Goal: Transaction & Acquisition: Purchase product/service

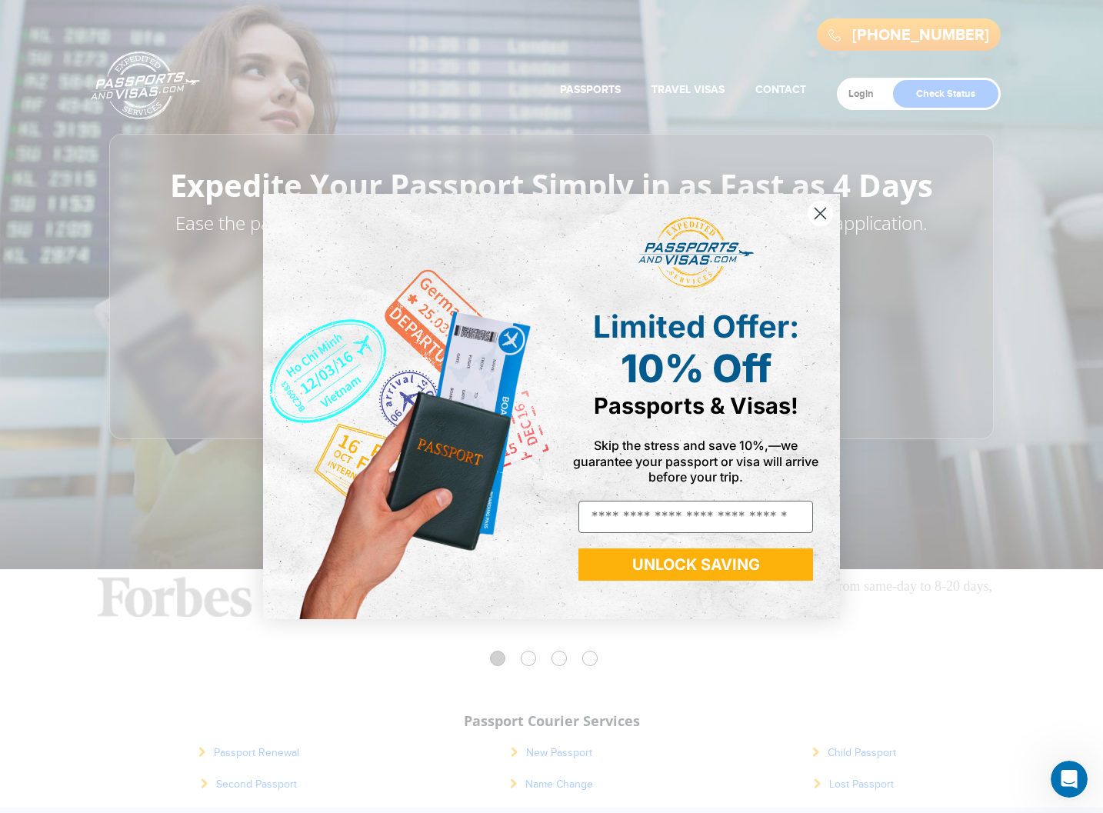
click at [248, 753] on div "Close dialog Limited Offer: 10% Off Passports & Visas! Skip the stress and save…" at bounding box center [551, 406] width 1103 height 813
click at [820, 213] on icon "Close dialog" at bounding box center [820, 213] width 11 height 11
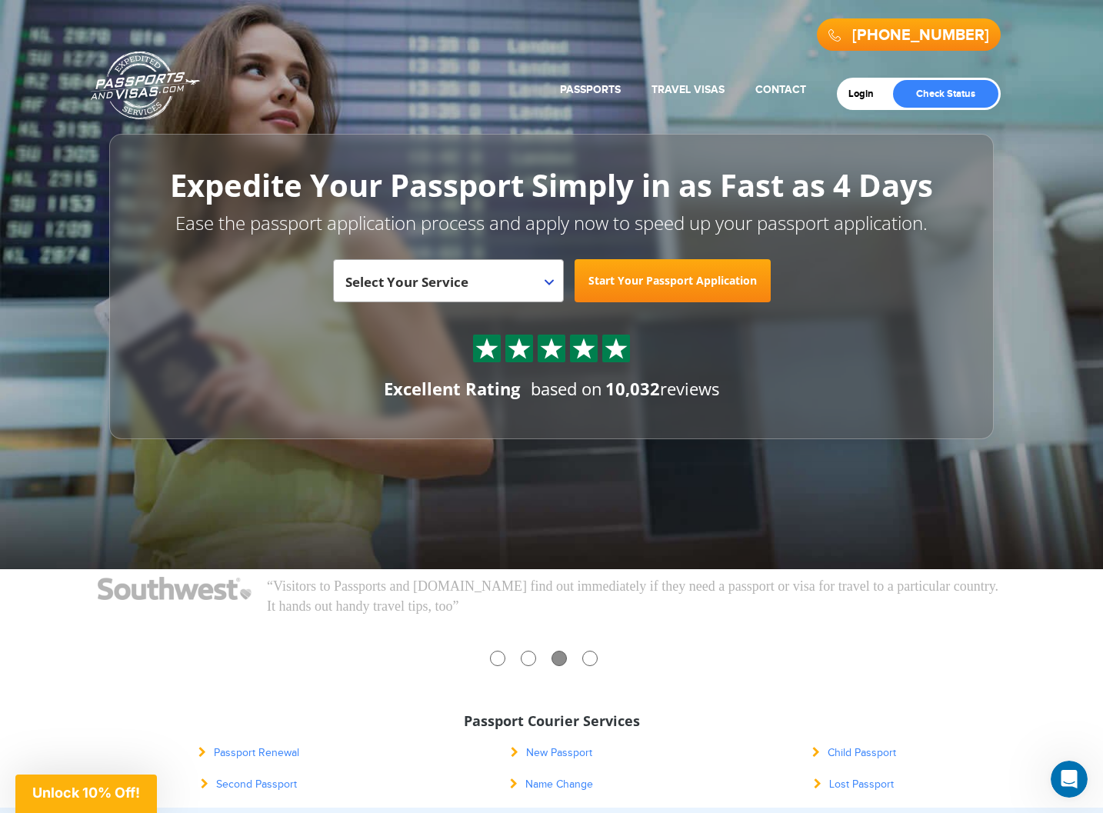
click at [551, 753] on span "New Passport" at bounding box center [559, 753] width 66 height 12
